Goal: Information Seeking & Learning: Learn about a topic

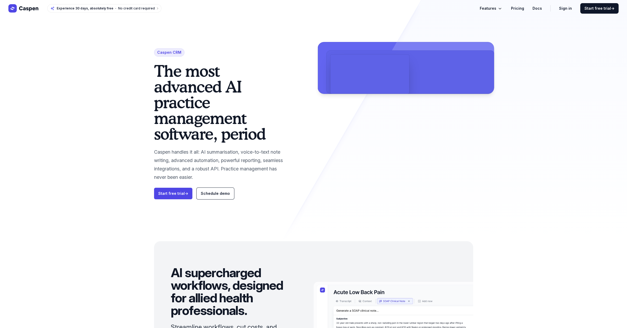
click at [498, 8] on button "Features" at bounding box center [491, 8] width 23 height 6
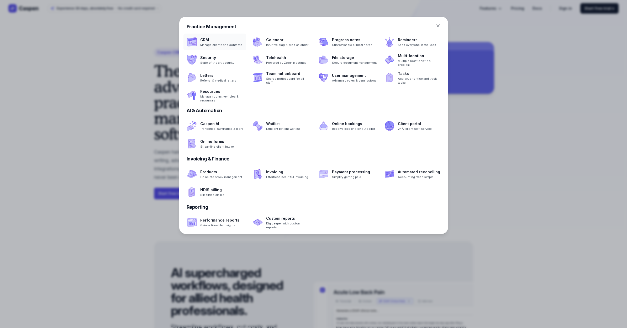
click at [212, 40] on span at bounding box center [214, 42] width 63 height 17
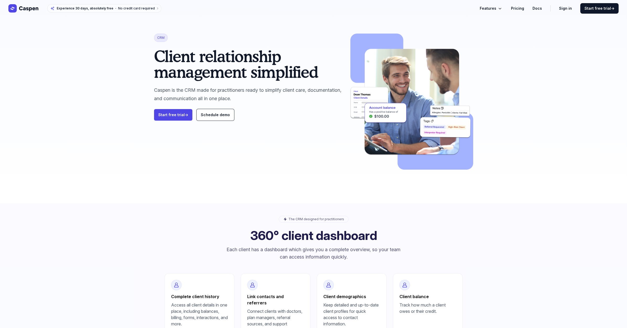
click at [301, 20] on div "CRM Client relationship management simplified Caspen is the CRM made for practi…" at bounding box center [314, 101] width 336 height 203
